Goal: Task Accomplishment & Management: Complete application form

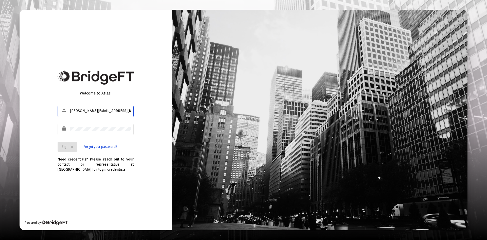
type input "[PERSON_NAME][EMAIL_ADDRESS][DOMAIN_NAME]"
click at [85, 133] on div at bounding box center [100, 129] width 61 height 12
click at [66, 147] on span "Sign In" at bounding box center [67, 146] width 11 height 4
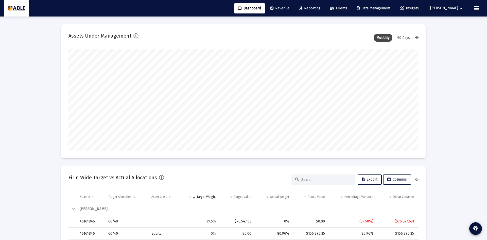
type input "[DATE]"
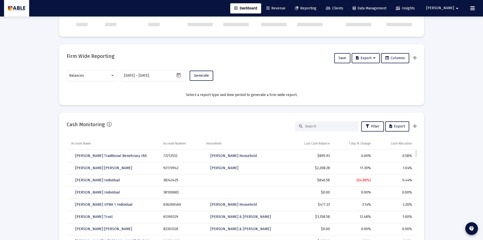
scroll to position [304, 0]
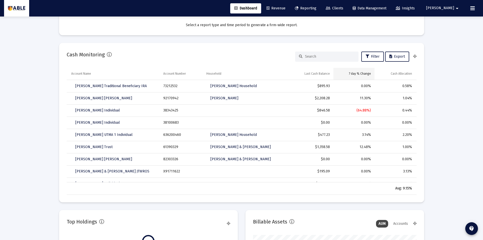
click at [361, 74] on div "7 day % Change" at bounding box center [360, 74] width 22 height 4
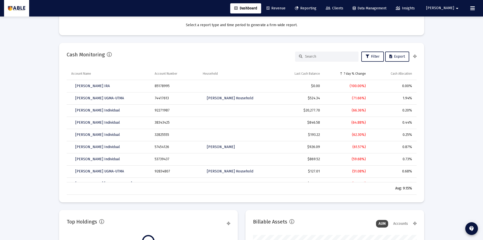
click at [361, 74] on div "7 day % Change" at bounding box center [355, 74] width 22 height 4
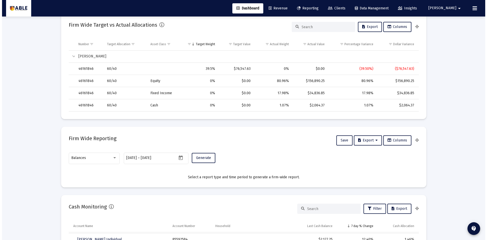
scroll to position [0, 0]
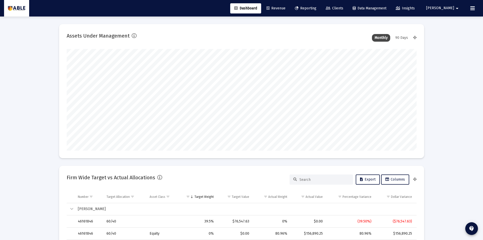
click at [317, 9] on span "Reporting" at bounding box center [306, 8] width 22 height 4
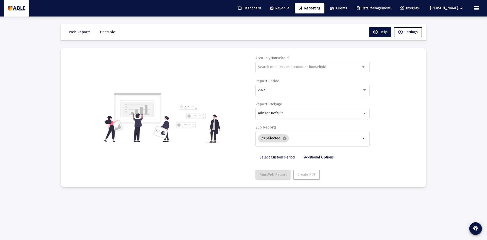
click at [351, 4] on link "Clients" at bounding box center [339, 8] width 26 height 10
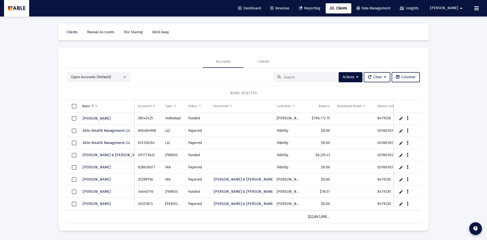
click at [119, 81] on div "Open Accounts (Default)" at bounding box center [98, 77] width 63 height 10
click at [111, 77] on div "Open Accounts (Default)" at bounding box center [96, 77] width 51 height 5
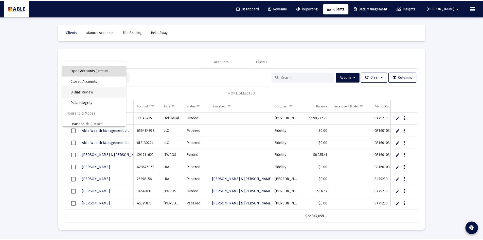
scroll to position [10, 0]
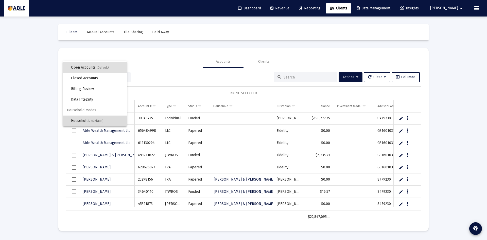
click at [100, 119] on span "(Default)" at bounding box center [97, 121] width 12 height 4
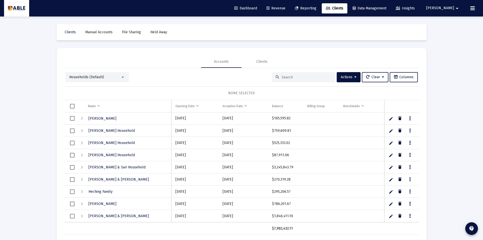
click at [109, 79] on div "Households (Default)" at bounding box center [94, 77] width 51 height 5
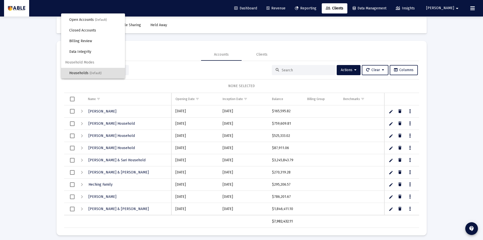
scroll to position [10, 0]
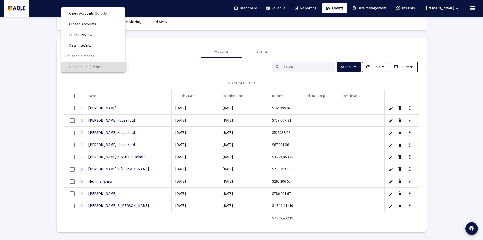
click at [302, 61] on div at bounding box center [241, 120] width 483 height 240
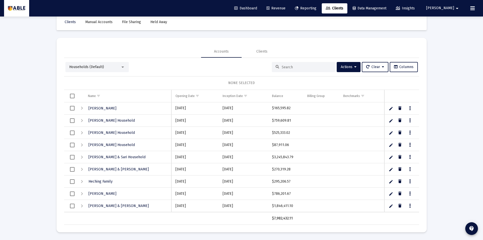
click at [301, 67] on input at bounding box center [307, 67] width 50 height 4
type input "scharf"
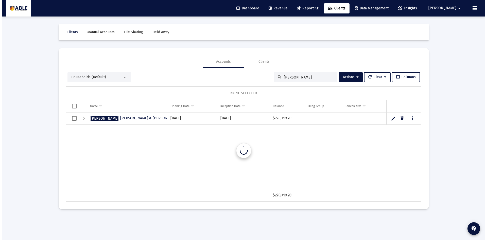
scroll to position [0, 0]
click at [115, 80] on div "Households (Default)" at bounding box center [98, 77] width 63 height 10
click at [122, 78] on div at bounding box center [124, 77] width 5 height 4
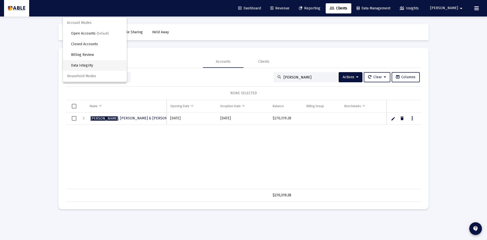
scroll to position [10, 0]
click at [174, 74] on div at bounding box center [243, 120] width 487 height 240
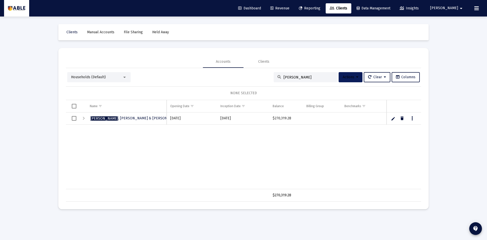
click at [346, 79] on span "Actions" at bounding box center [351, 77] width 16 height 4
click at [359, 101] on button "Create Household" at bounding box center [359, 102] width 47 height 12
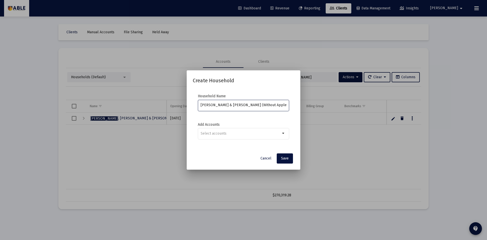
scroll to position [0, 1]
type input "[PERSON_NAME] & [PERSON_NAME] (Without Apple Hedge)"
click at [278, 135] on input "Selection" at bounding box center [241, 133] width 80 height 4
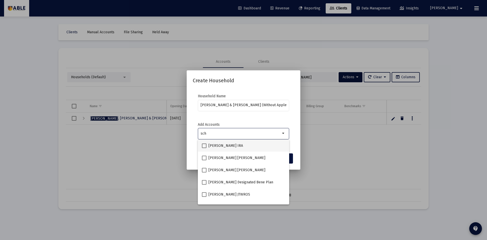
type input "sch"
click at [231, 143] on span "Sheryl Scharf IRA" at bounding box center [226, 146] width 34 height 6
click at [204, 148] on input "Sheryl Scharf IRA" at bounding box center [204, 148] width 0 height 0
checkbox input "true"
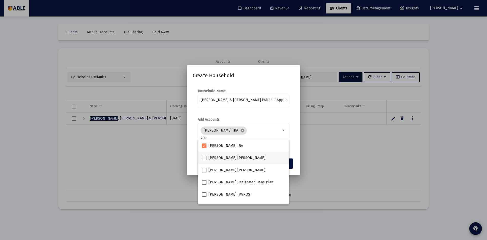
click at [231, 160] on span "Sheryl Scharf Roth IRA" at bounding box center [237, 158] width 57 height 6
click at [204, 160] on input "Sheryl Scharf Roth IRA" at bounding box center [204, 160] width 0 height 0
checkbox input "true"
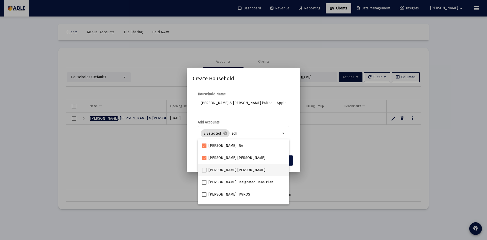
click at [231, 168] on span "Jay Scharf Roth IRA" at bounding box center [237, 170] width 57 height 6
click at [204, 172] on input "Jay Scharf Roth IRA" at bounding box center [204, 172] width 0 height 0
checkbox input "true"
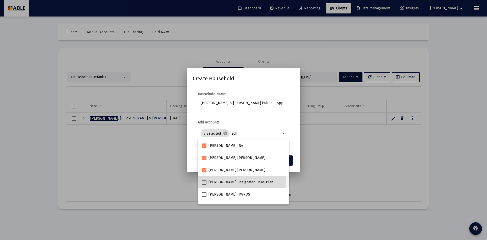
click at [234, 178] on mat-checkbox "Jay Scharf Designated Bene Plan" at bounding box center [237, 182] width 71 height 12
click at [251, 179] on span "Jay Scharf Designated Bene Plan" at bounding box center [241, 182] width 65 height 6
click at [204, 184] on input "Jay Scharf Designated Bene Plan" at bounding box center [204, 184] width 0 height 0
checkbox input "true"
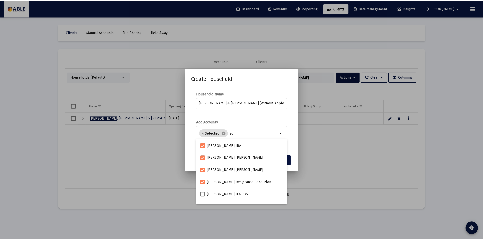
scroll to position [8, 0]
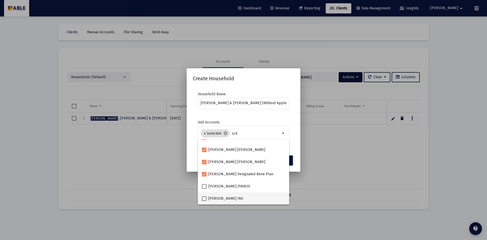
click at [244, 199] on div "Jay Scharf IRA" at bounding box center [243, 198] width 83 height 12
checkbox input "true"
click at [291, 110] on form "Household Name Scharf, Jay & Sheryl Household (Without Apple Hedge)" at bounding box center [243, 103] width 101 height 23
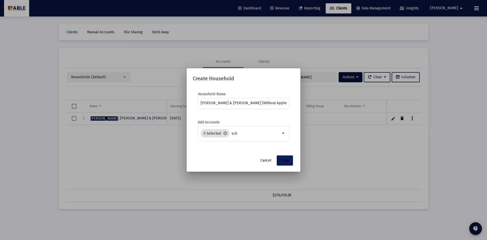
click at [289, 164] on button "Save" at bounding box center [285, 160] width 16 height 10
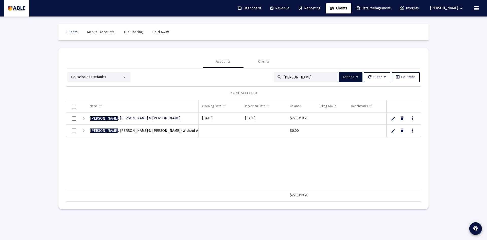
click at [118, 132] on span "Scharf , Jay & Sheryl Household (Without Apple Hedge)" at bounding box center [154, 130] width 128 height 4
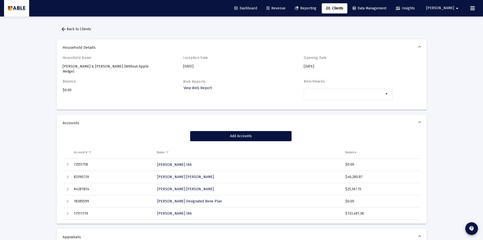
click at [321, 8] on link "Reporting" at bounding box center [306, 8] width 30 height 10
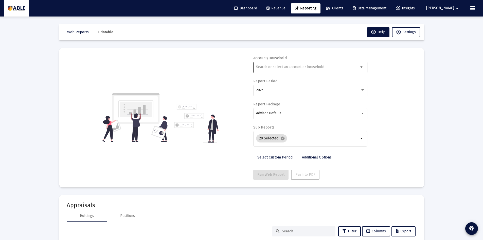
click at [322, 69] on div at bounding box center [307, 67] width 103 height 12
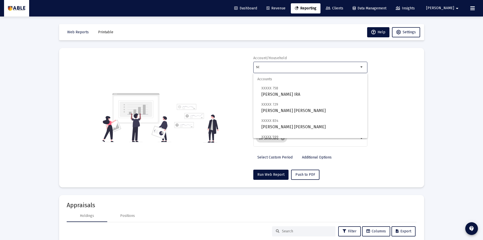
type input "s"
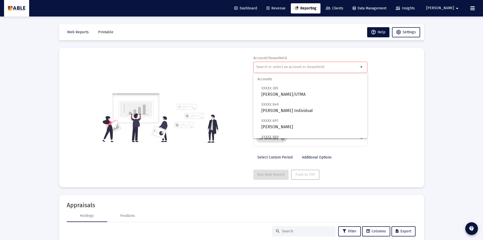
click at [282, 61] on div at bounding box center [307, 67] width 103 height 12
click at [362, 68] on mat-icon "arrow_drop_down" at bounding box center [362, 67] width 6 height 6
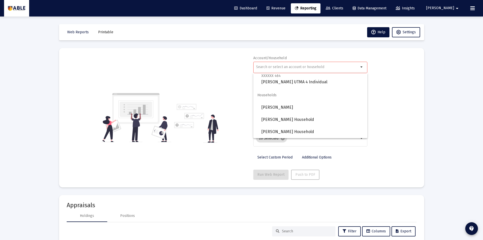
scroll to position [406, 0]
click at [325, 132] on span "[PERSON_NAME] & [PERSON_NAME] (Without Apple Hedge)" at bounding box center [313, 132] width 102 height 12
type input "[PERSON_NAME] & [PERSON_NAME] (Without Apple Hedge)"
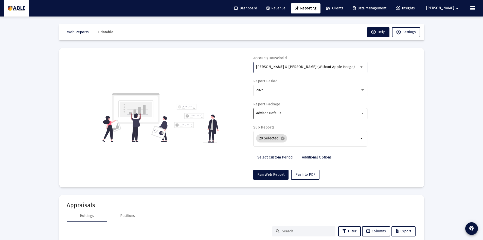
click at [301, 113] on div "Advisor Default" at bounding box center [308, 113] width 104 height 4
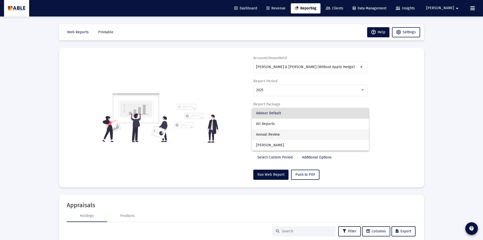
click at [291, 130] on span "Annual Review" at bounding box center [310, 134] width 109 height 11
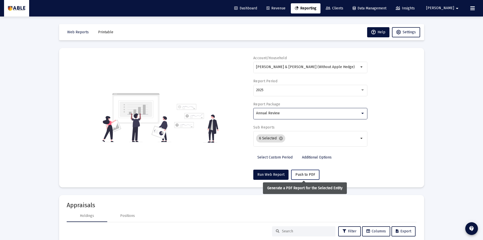
click at [306, 175] on span "Push to PDF" at bounding box center [306, 174] width 20 height 4
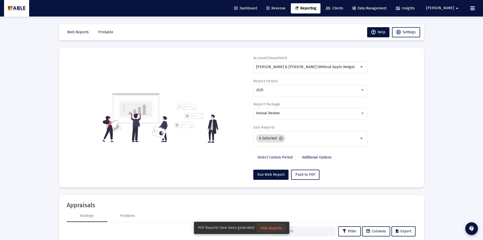
click at [272, 229] on span "View Reports" at bounding box center [272, 228] width 22 height 4
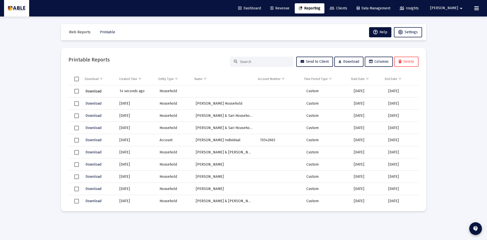
click at [93, 91] on span "Download" at bounding box center [93, 91] width 16 height 4
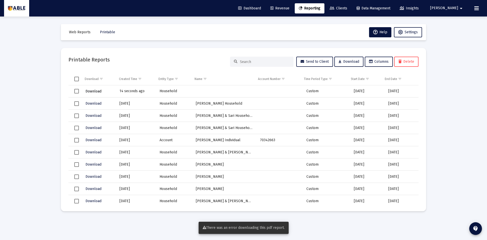
click at [95, 94] on button "Download" at bounding box center [93, 91] width 17 height 7
click at [98, 90] on span "Download" at bounding box center [93, 91] width 16 height 4
click at [99, 91] on span "Download" at bounding box center [93, 91] width 16 height 4
click at [289, 7] on span "Revenue" at bounding box center [279, 8] width 19 height 4
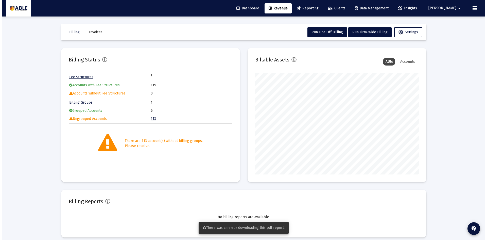
scroll to position [101, 164]
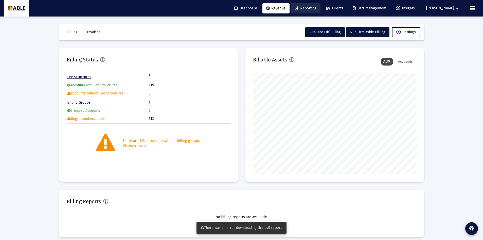
click at [299, 8] on icon at bounding box center [297, 9] width 4 height 4
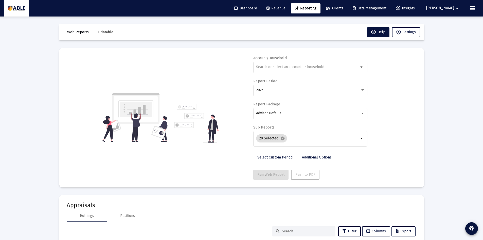
click at [87, 33] on span "Web Reports" at bounding box center [78, 32] width 22 height 4
click at [103, 33] on span "Printable" at bounding box center [105, 32] width 15 height 4
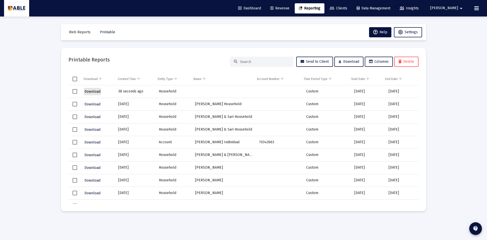
click at [97, 92] on span "Download" at bounding box center [92, 91] width 16 height 4
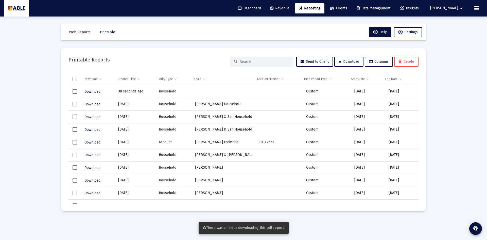
click at [235, 94] on td "Data grid" at bounding box center [225, 91] width 64 height 13
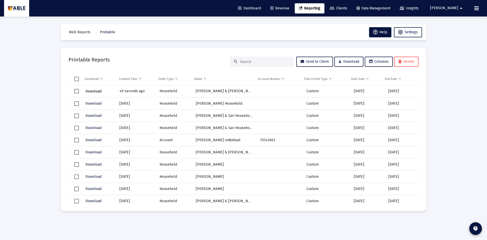
click at [92, 88] on button "Download" at bounding box center [93, 91] width 17 height 7
click at [320, 10] on span "Reporting" at bounding box center [310, 8] width 22 height 4
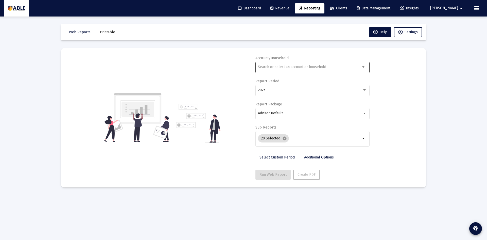
click at [308, 70] on div at bounding box center [309, 67] width 103 height 12
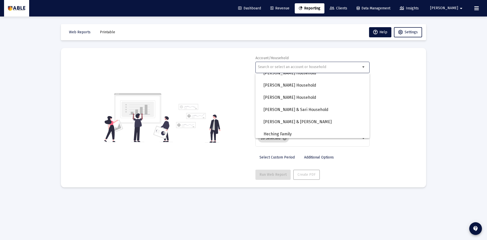
scroll to position [406, 0]
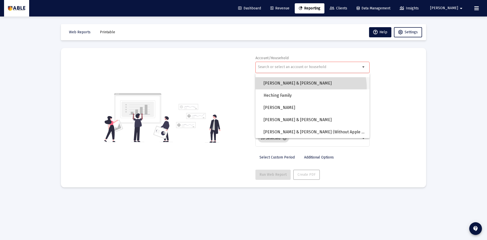
click at [310, 88] on span "[PERSON_NAME] & [PERSON_NAME]" at bounding box center [315, 83] width 102 height 12
type input "[PERSON_NAME] & [PERSON_NAME]"
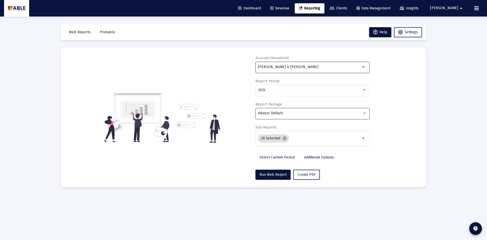
click at [291, 109] on div "Advisor Default" at bounding box center [312, 113] width 109 height 12
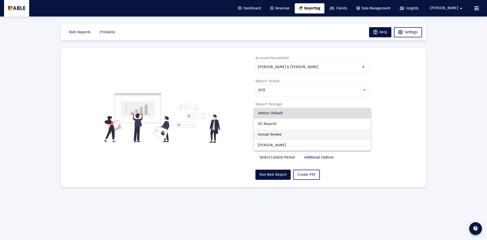
click at [285, 138] on span "Annual Review" at bounding box center [312, 134] width 109 height 11
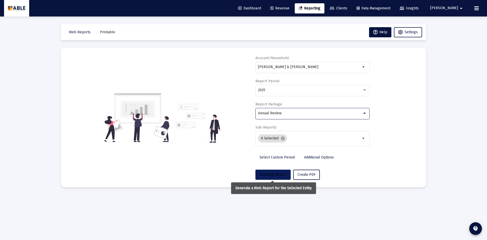
click at [269, 175] on span "Run Web Report" at bounding box center [273, 174] width 27 height 4
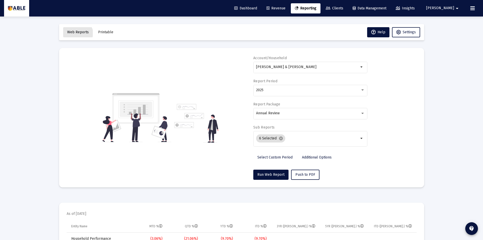
click at [77, 35] on button "Web Reports" at bounding box center [78, 32] width 30 height 10
click at [304, 176] on span "Push to PDF" at bounding box center [306, 174] width 20 height 4
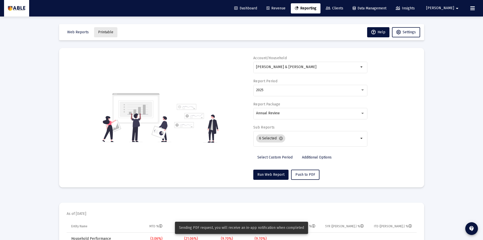
click at [104, 36] on button "Printable" at bounding box center [105, 32] width 23 height 10
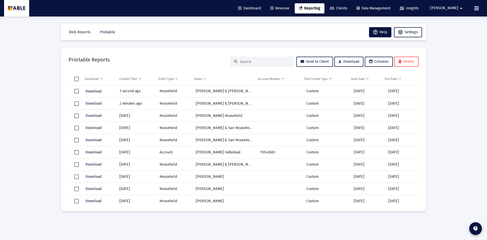
click at [219, 89] on td "[PERSON_NAME] & [PERSON_NAME]" at bounding box center [224, 91] width 64 height 12
click at [93, 92] on span "Download" at bounding box center [93, 91] width 16 height 4
